Goal: Check status: Check status

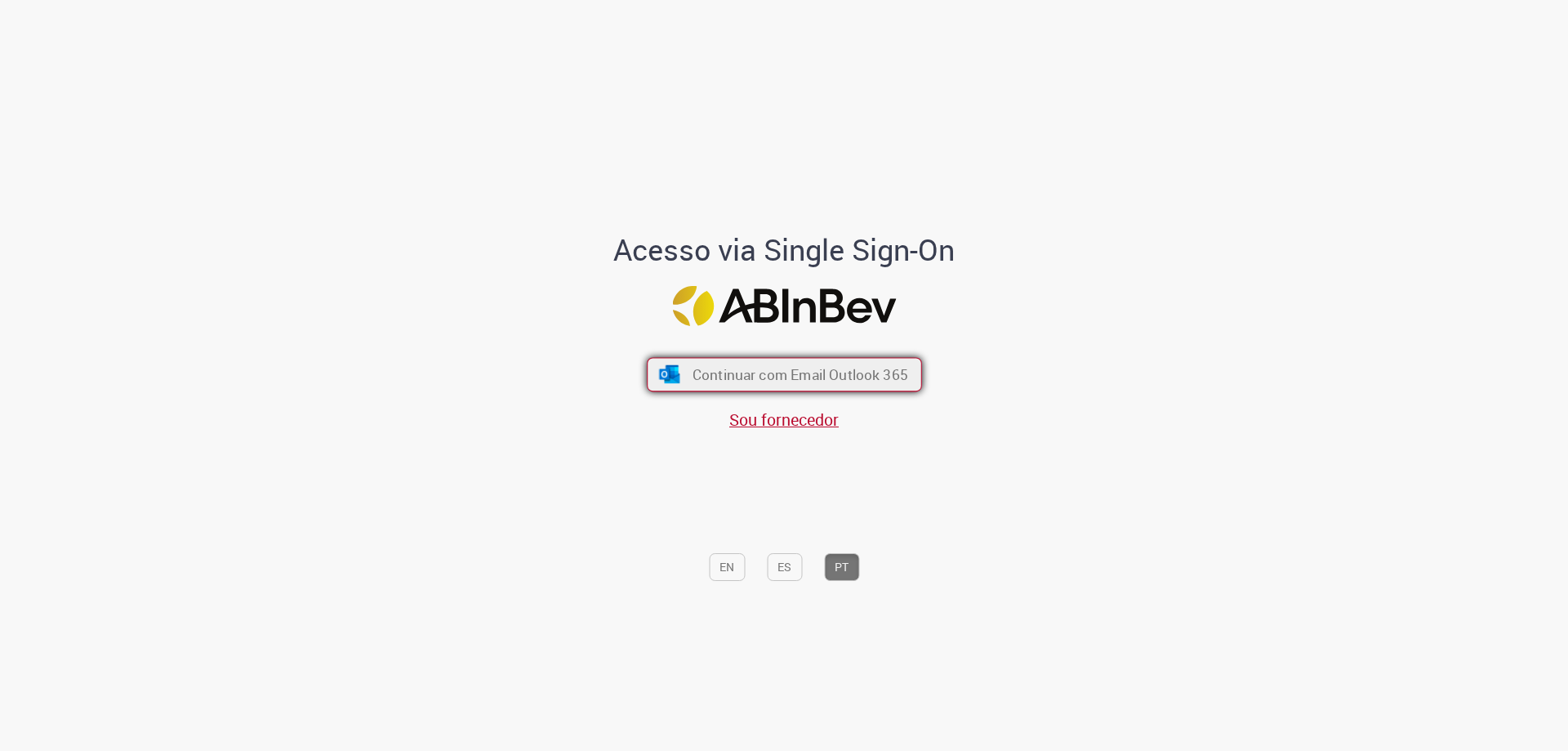
click at [739, 365] on span "Continuar com Email Outlook 365" at bounding box center [799, 374] width 215 height 19
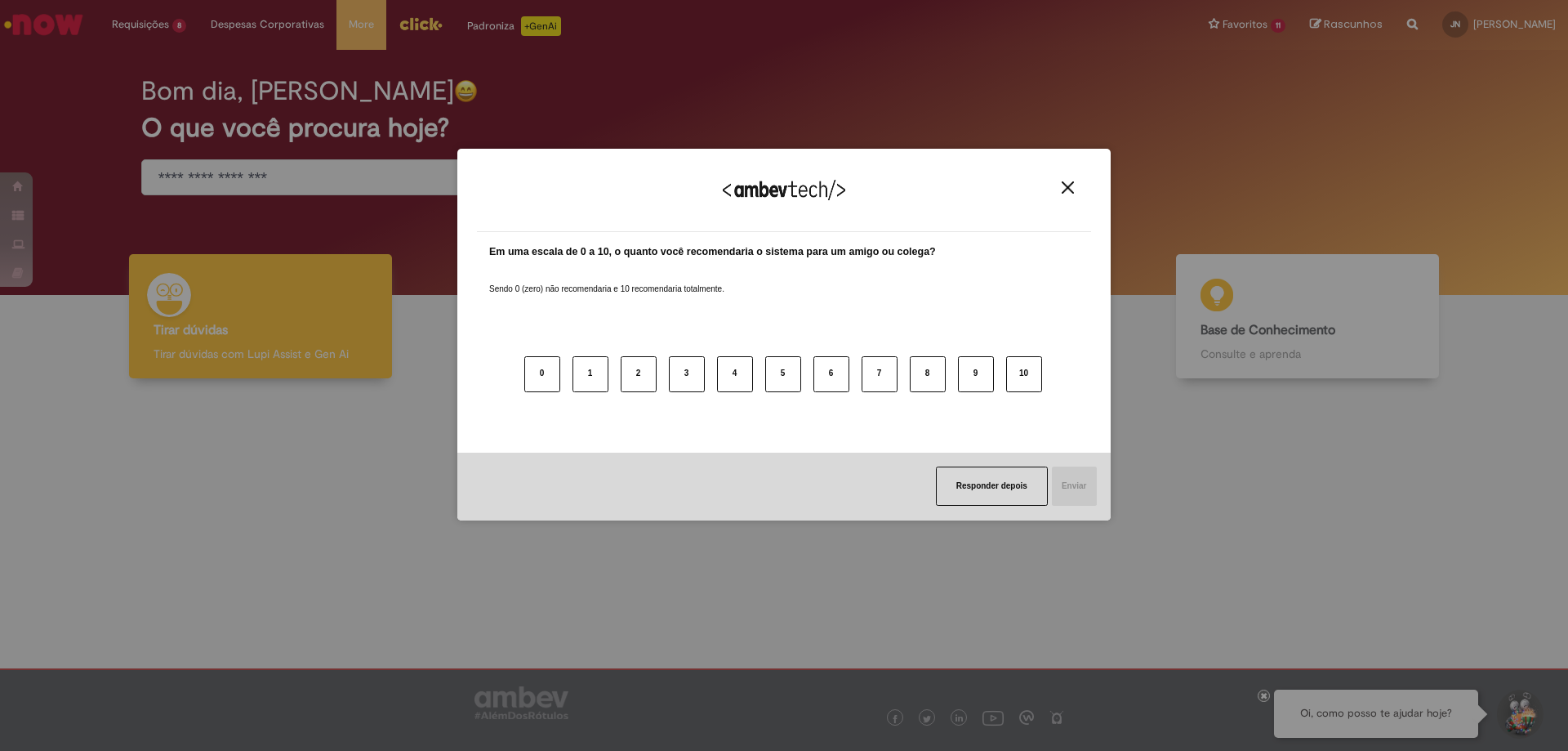
click at [1062, 188] on img "Close" at bounding box center [1067, 187] width 12 height 12
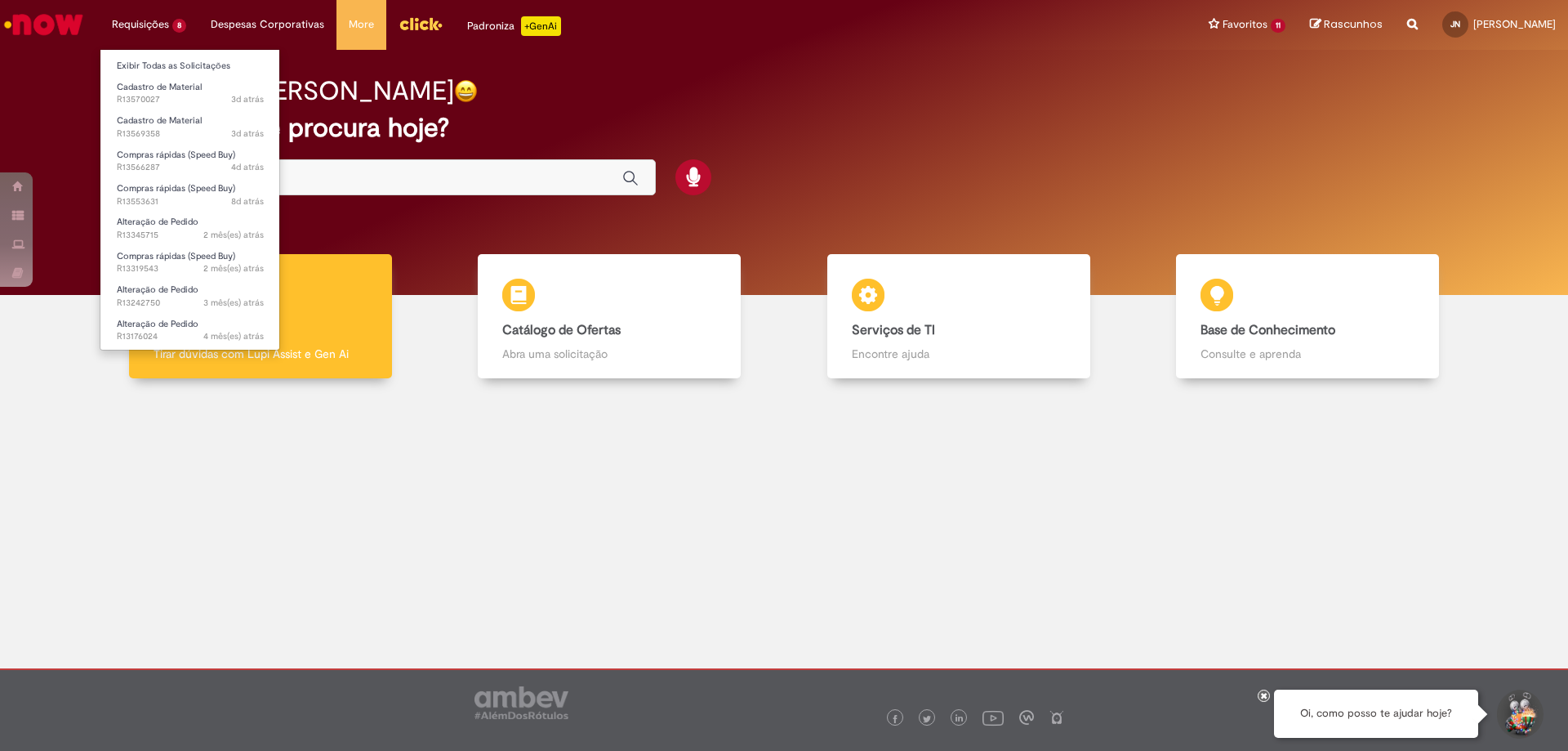
click at [157, 16] on li "Requisições 8 Exibir Todas as Solicitações Cadastro de Material 3d atrás 3 dias…" at bounding box center [149, 24] width 99 height 49
click at [166, 68] on link "Exibir Todas as Solicitações" at bounding box center [190, 65] width 180 height 18
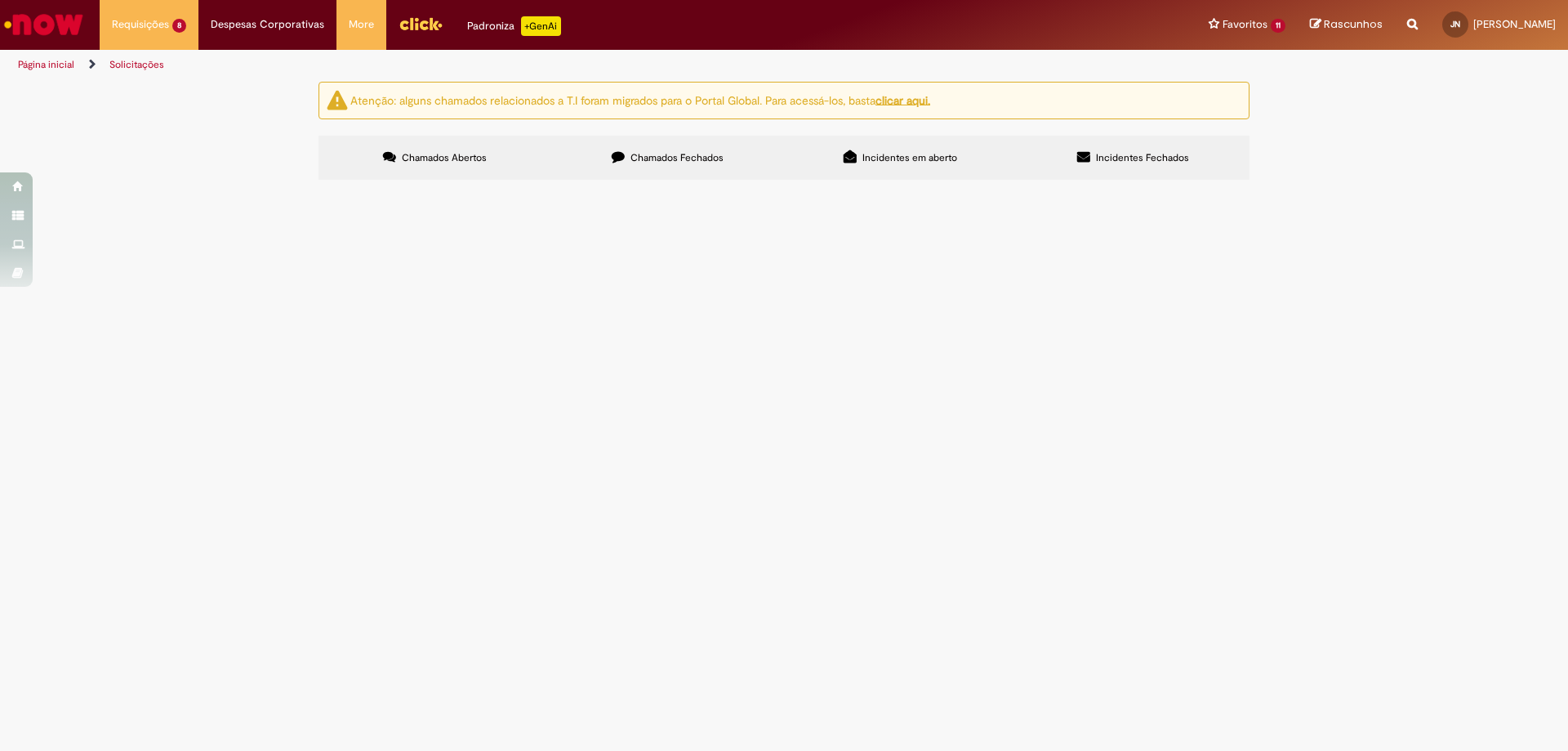
click at [0, 0] on td "Cadastro de Material" at bounding box center [0, 0] width 0 height 0
click at [0, 0] on span "Cadastro de Material" at bounding box center [0, 0] width 0 height 0
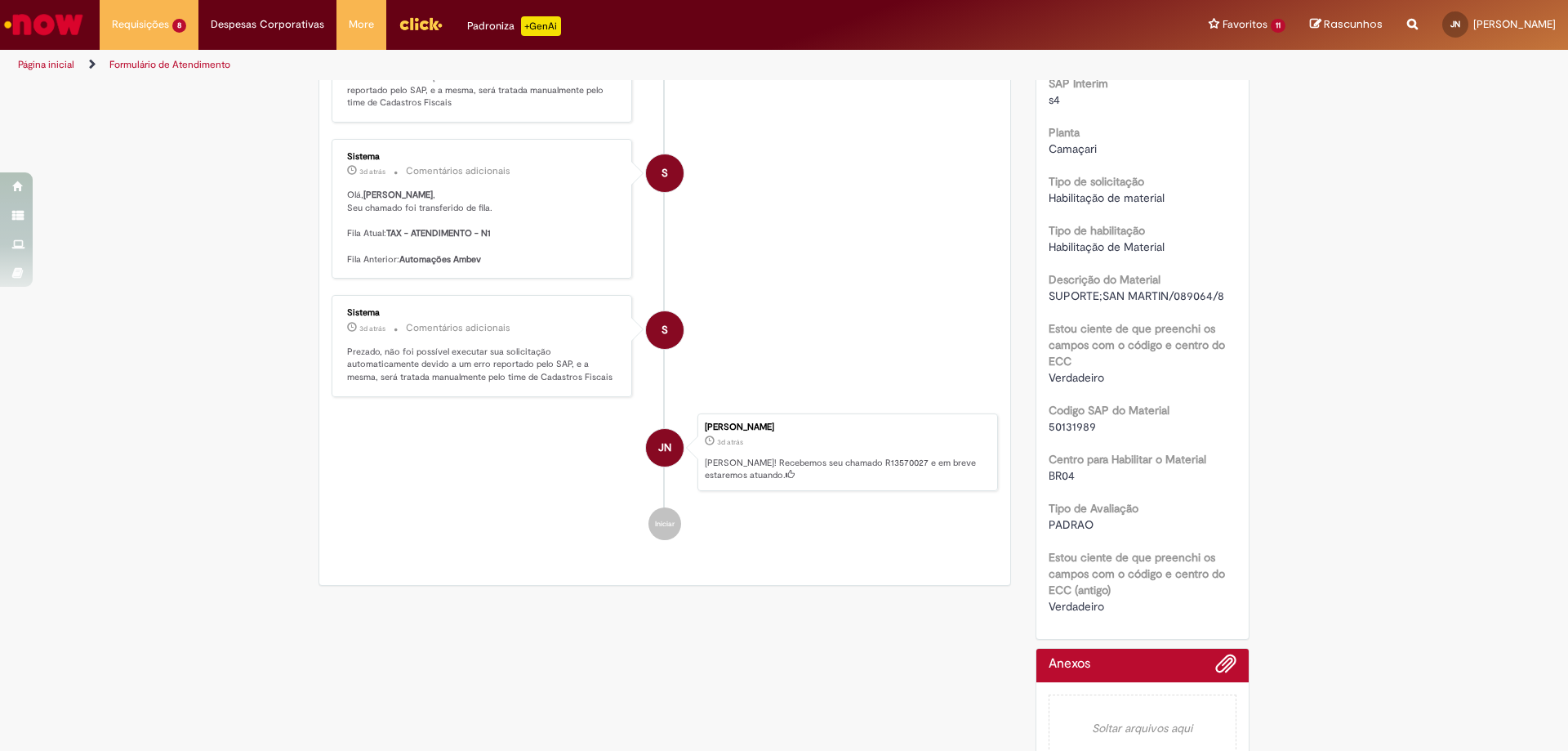
scroll to position [375, 0]
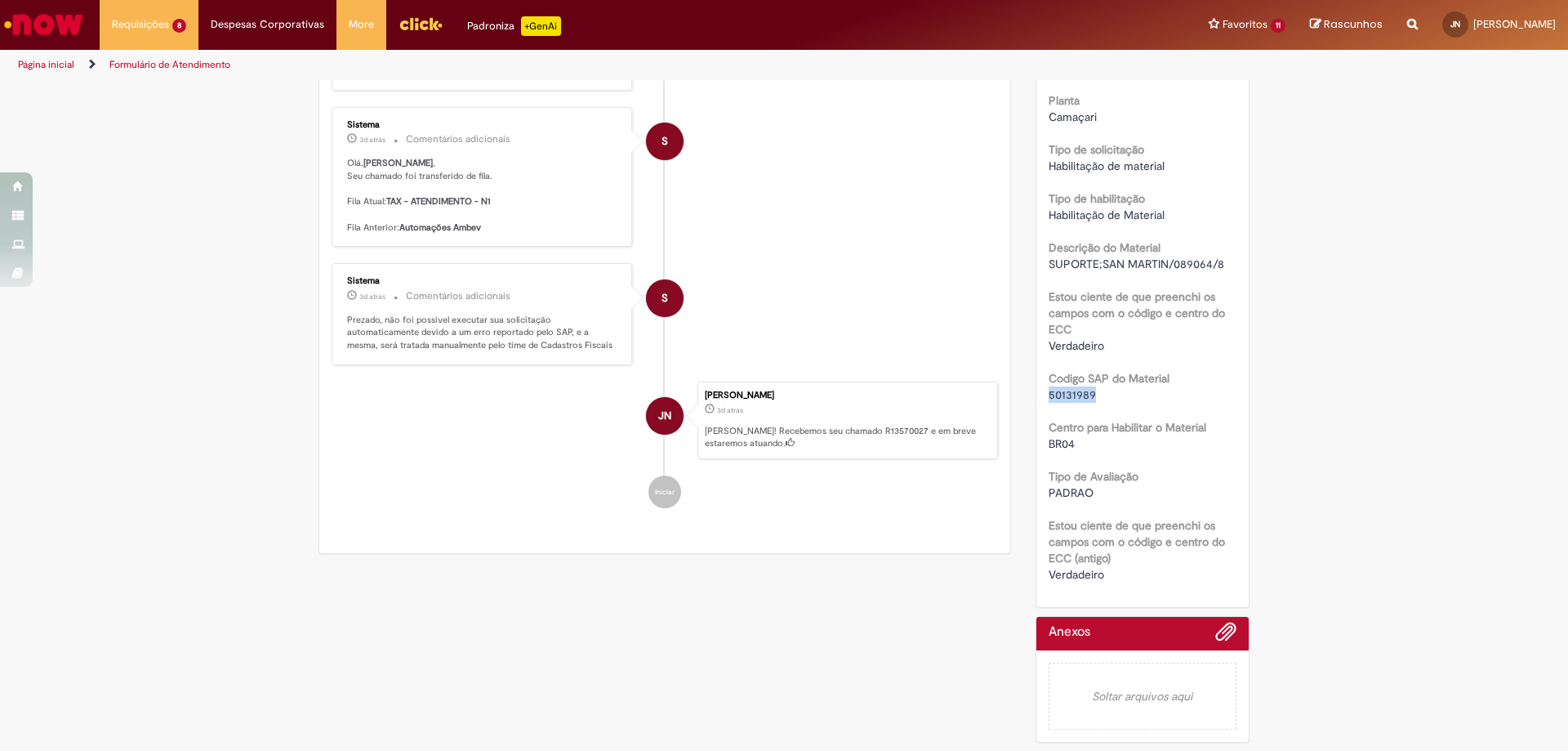
drag, startPoint x: 1070, startPoint y: 397, endPoint x: 1042, endPoint y: 397, distance: 28.0
click at [1048, 397] on span "50131989" at bounding box center [1072, 395] width 48 height 15
copy span "50131989"
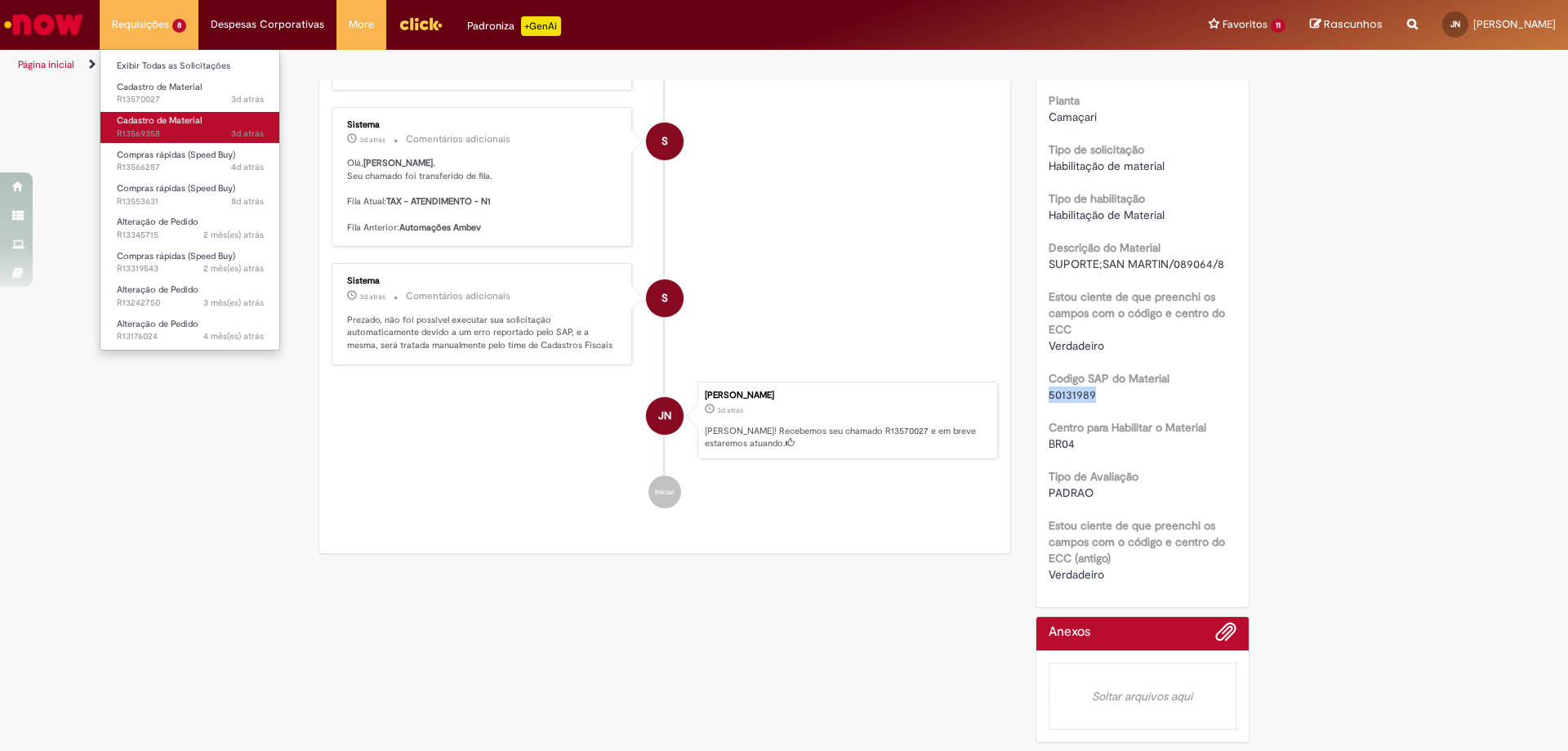
click at [172, 126] on span "Cadastro de Material" at bounding box center [159, 120] width 85 height 12
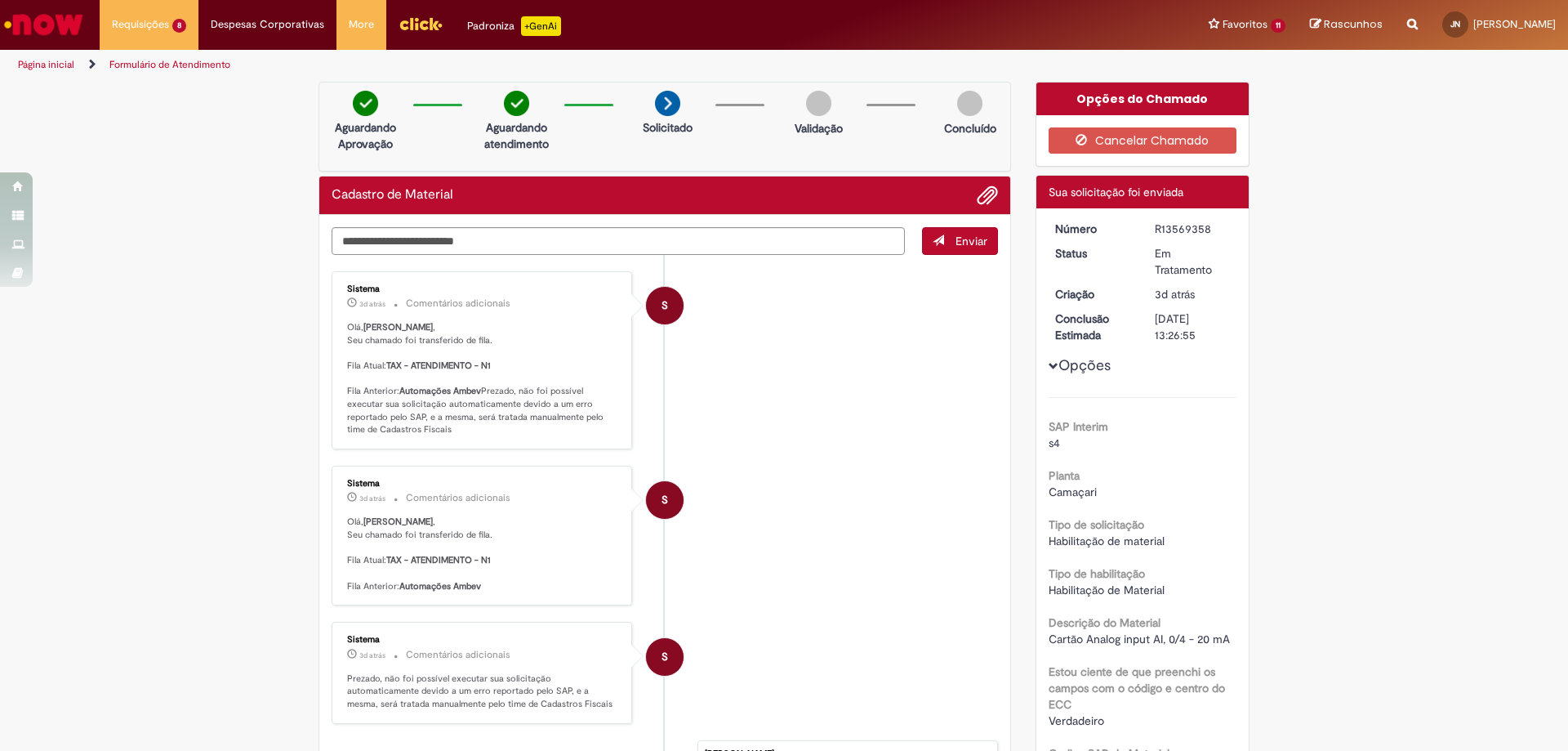
scroll to position [245, 0]
